Goal: Check status: Check status

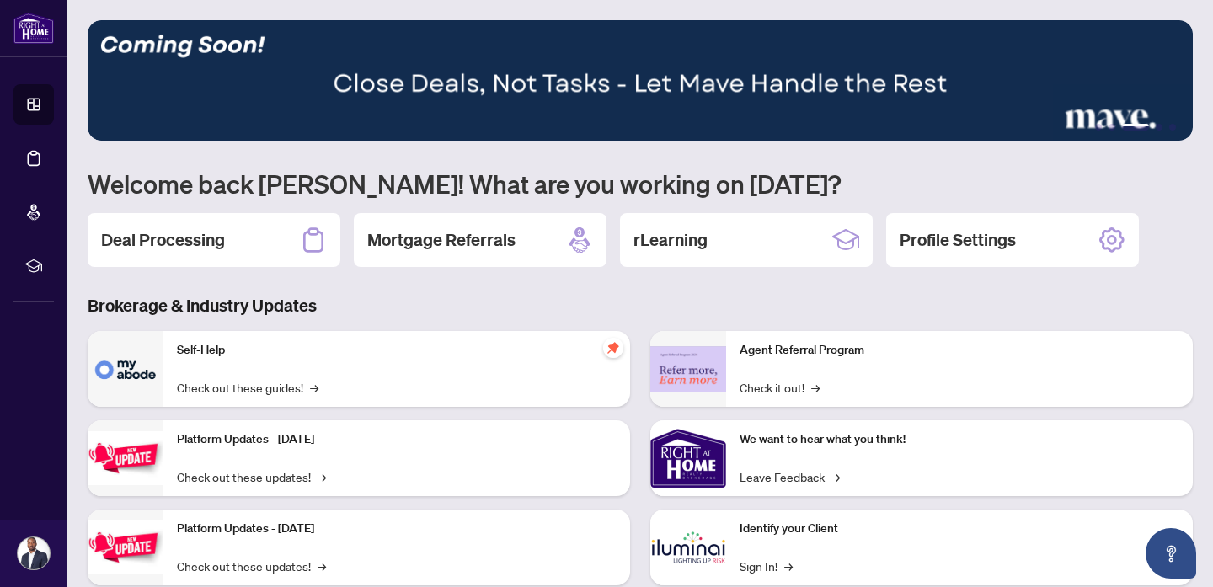
scroll to position [13, 0]
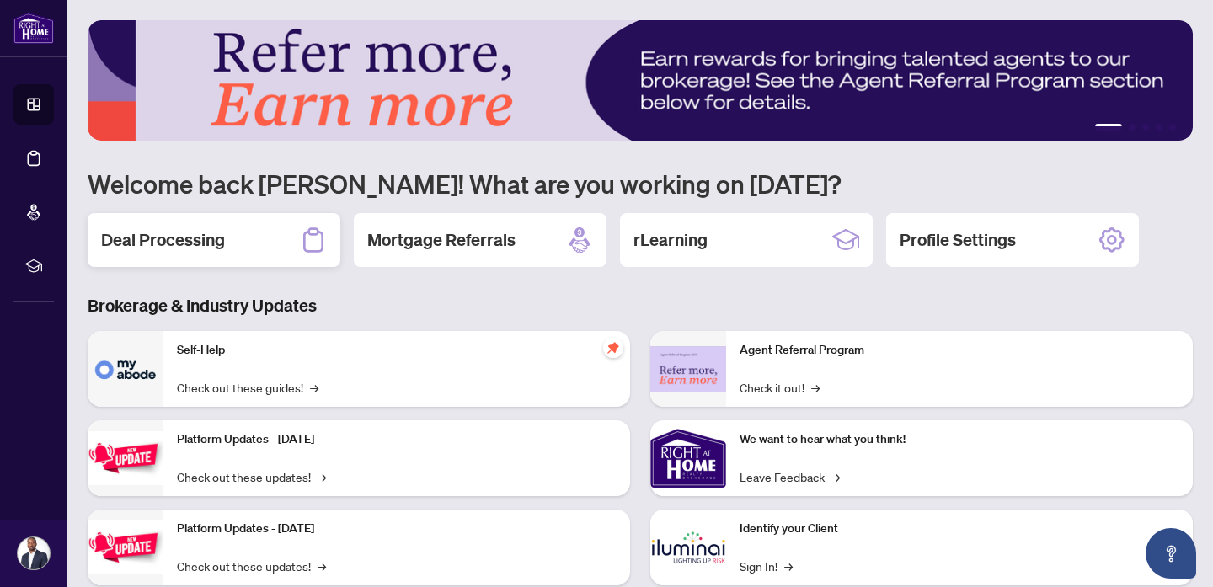
click at [243, 233] on div "Deal Processing" at bounding box center [214, 240] width 253 height 54
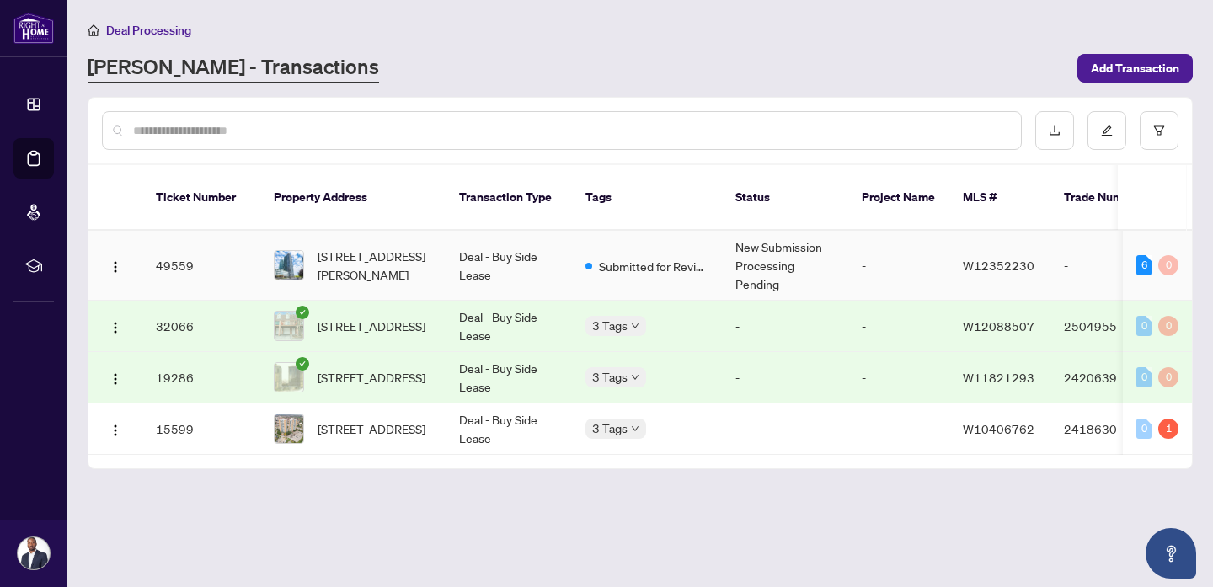
click at [540, 278] on td "Deal - Buy Side Lease" at bounding box center [509, 266] width 126 height 70
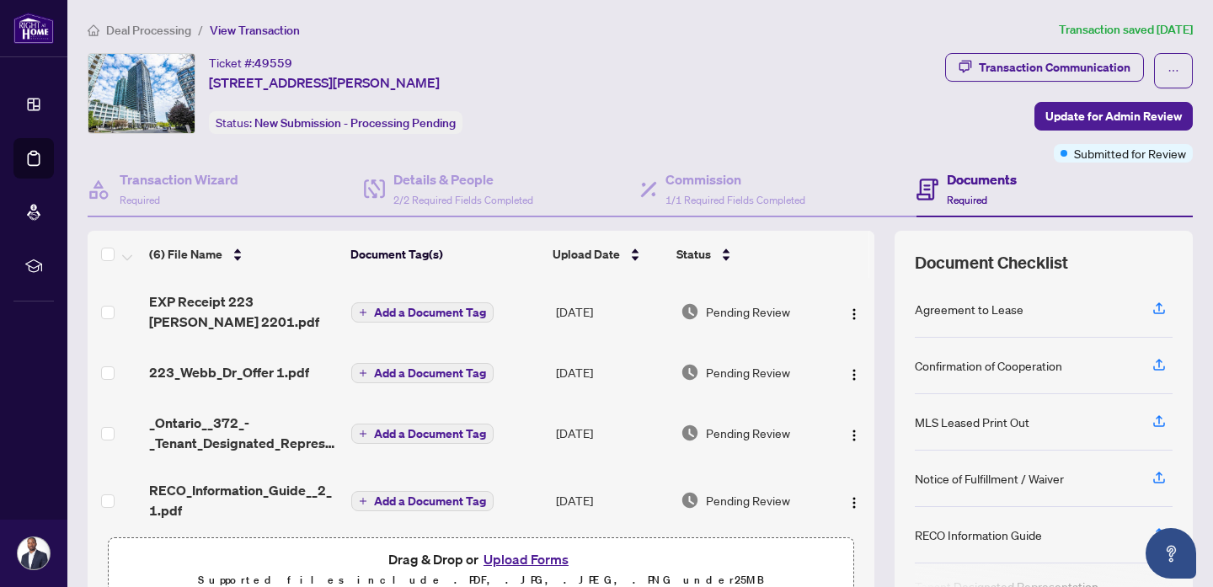
click at [1084, 138] on div "Transaction Communication Update for Admin Review Submitted for Review" at bounding box center [1069, 108] width 248 height 110
click at [1119, 121] on div "Submitted for Review" at bounding box center [1124, 119] width 110 height 27
click at [1058, 116] on span "Update for Admin Review" at bounding box center [1114, 116] width 136 height 27
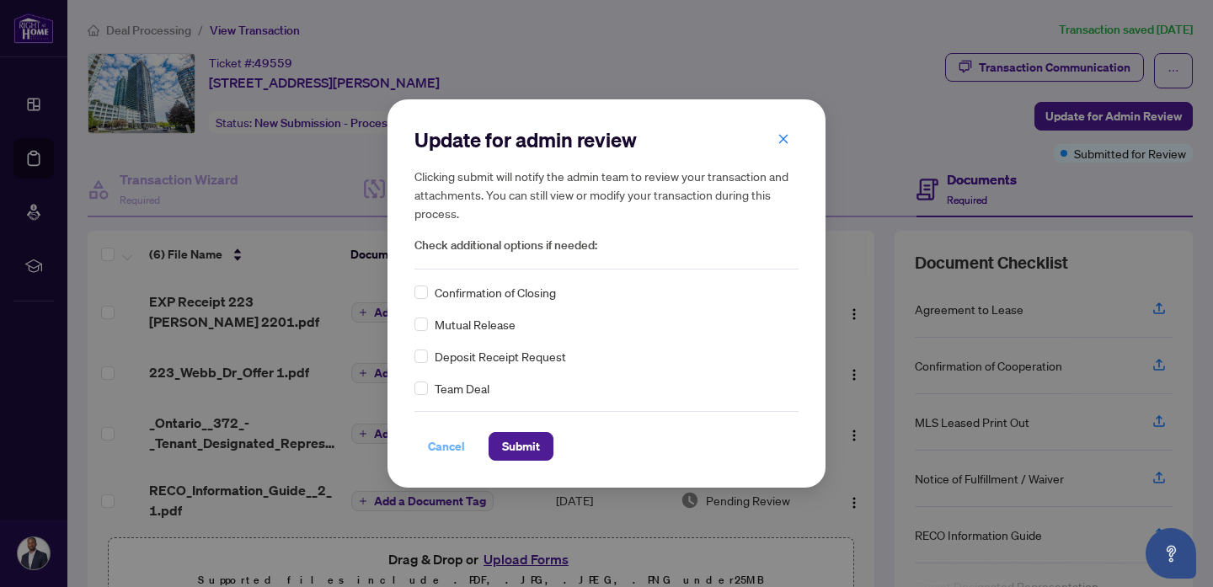
click at [445, 457] on span "Cancel" at bounding box center [446, 446] width 37 height 27
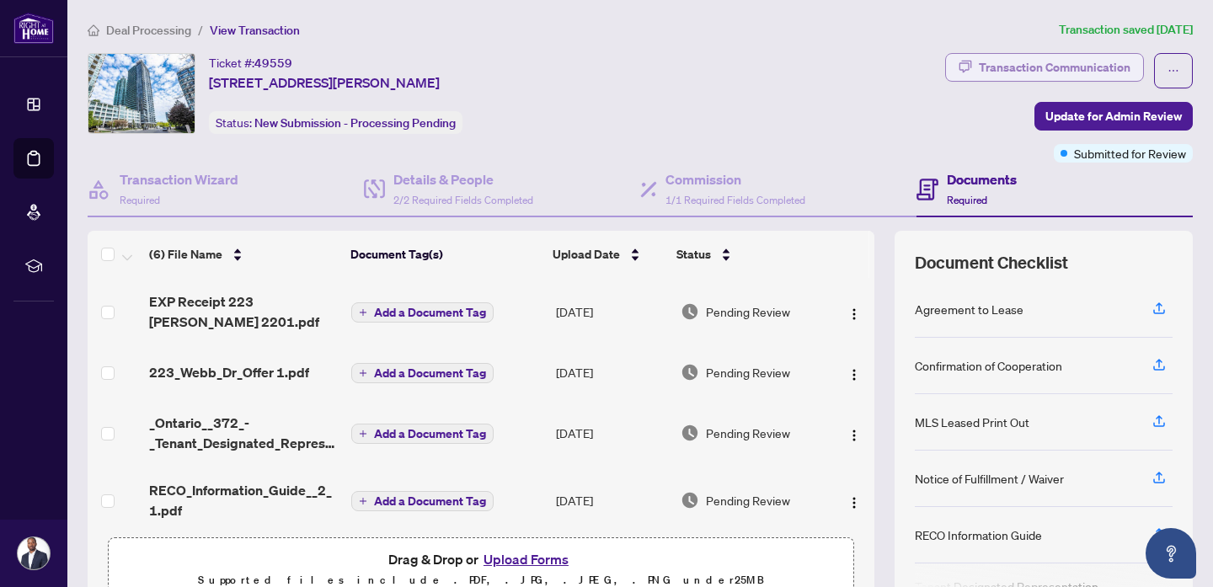
click at [1109, 66] on div "Transaction Communication" at bounding box center [1055, 67] width 152 height 27
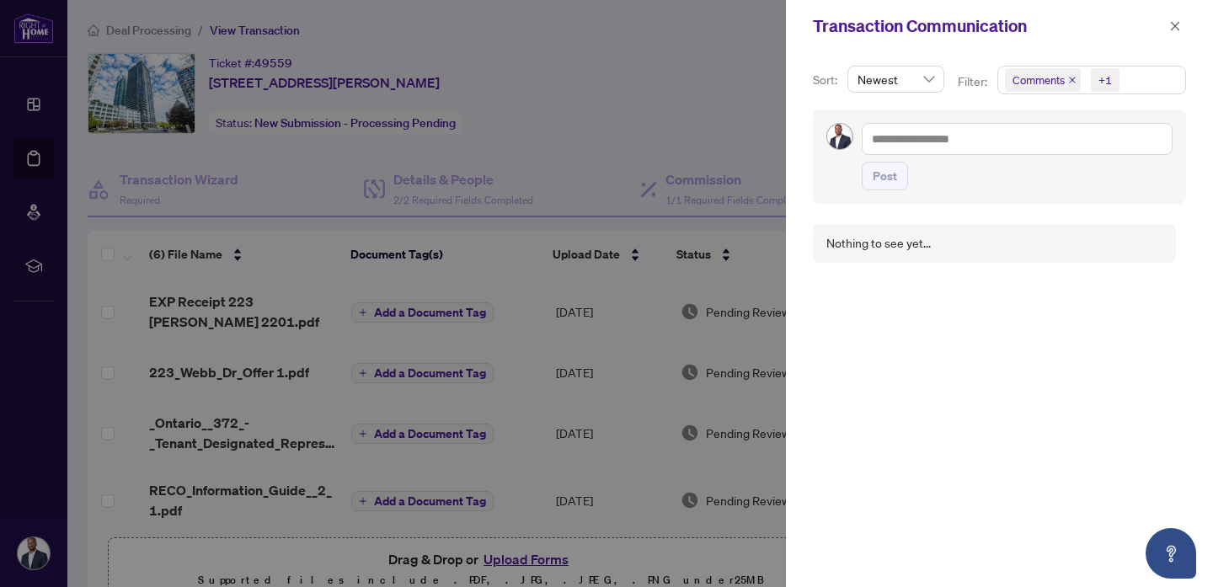
click at [545, 106] on div at bounding box center [606, 293] width 1213 height 587
click at [1178, 28] on icon "close" at bounding box center [1175, 26] width 12 height 12
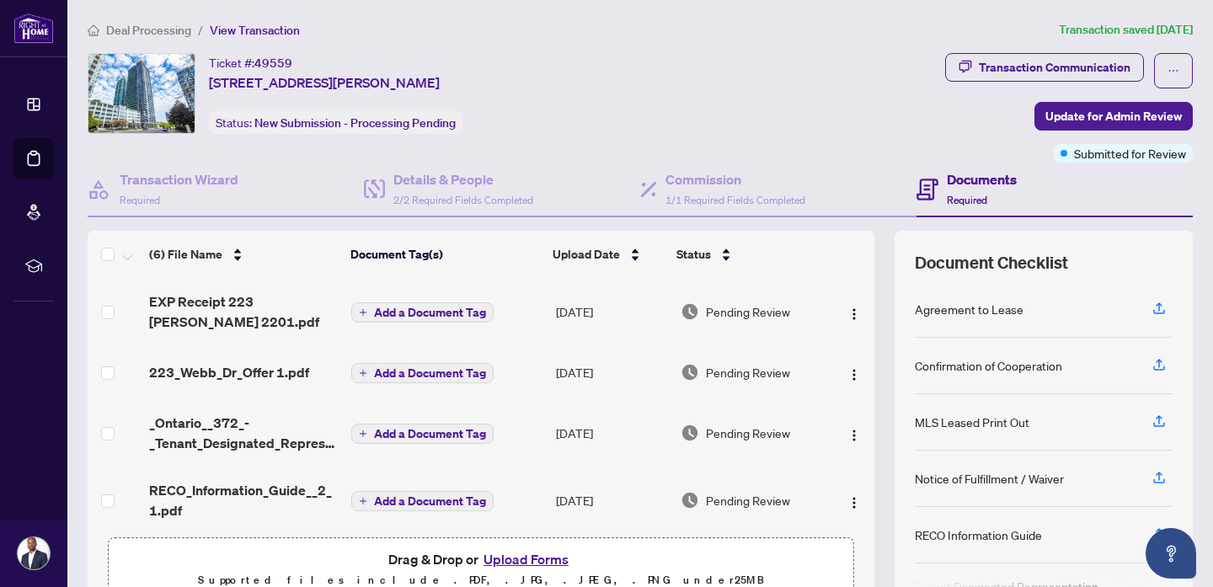
click at [666, 142] on div "Ticket #: 49559 [STREET_ADDRESS][PERSON_NAME] Status: New Submission - Processi…" at bounding box center [513, 108] width 858 height 110
